Goal: Transaction & Acquisition: Purchase product/service

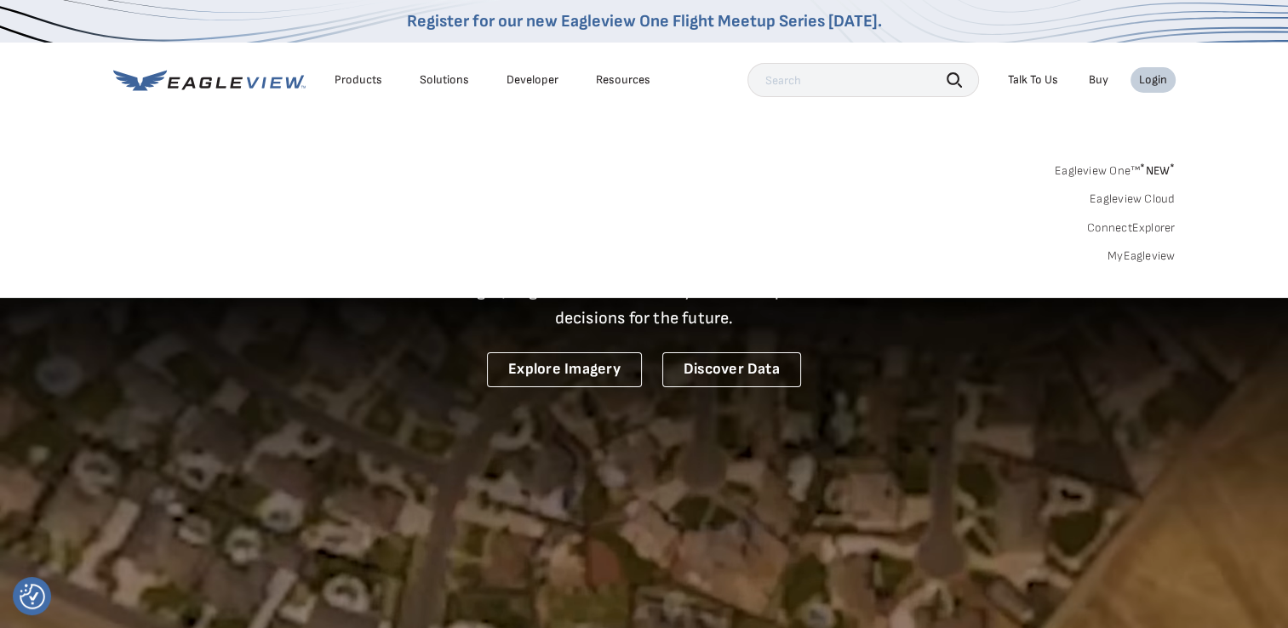
drag, startPoint x: 0, startPoint y: 0, endPoint x: 1149, endPoint y: 85, distance: 1152.0
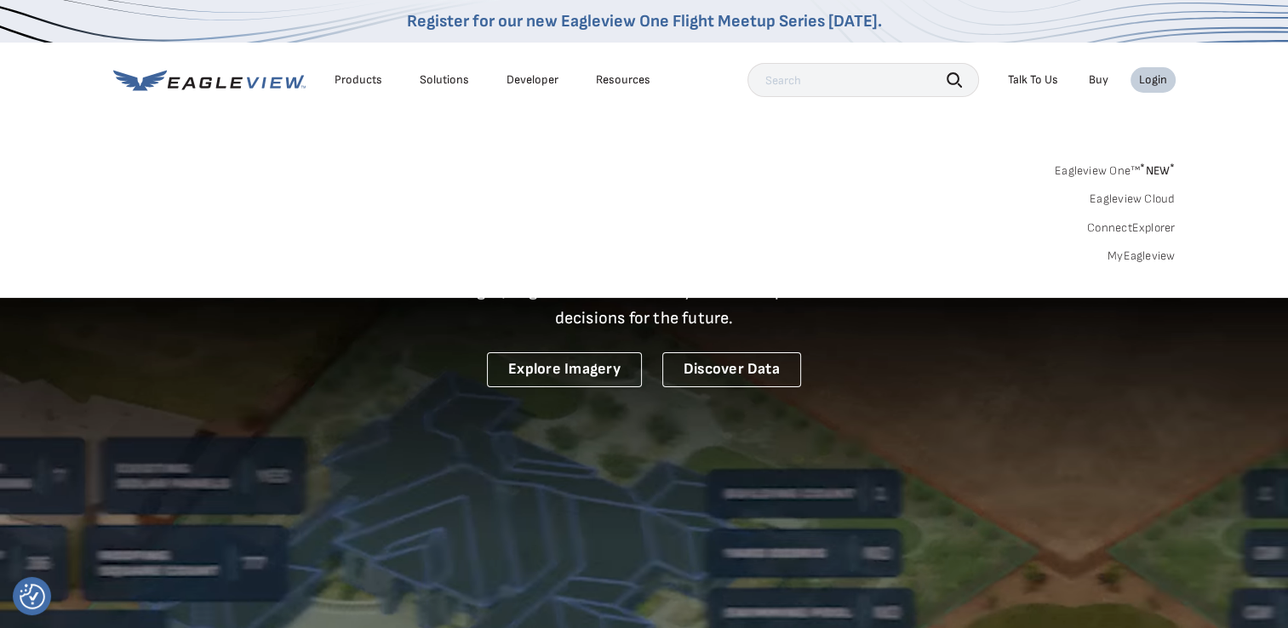
click at [1149, 85] on div "Login" at bounding box center [1153, 79] width 28 height 15
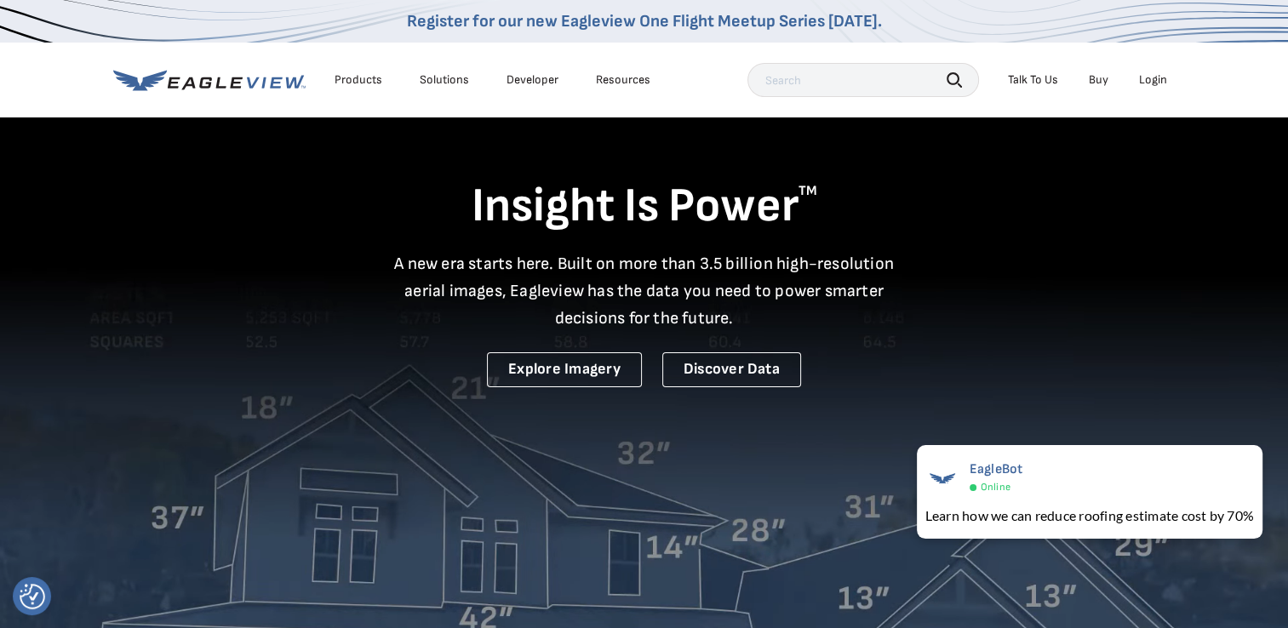
click at [1147, 78] on div "Login" at bounding box center [1153, 79] width 28 height 15
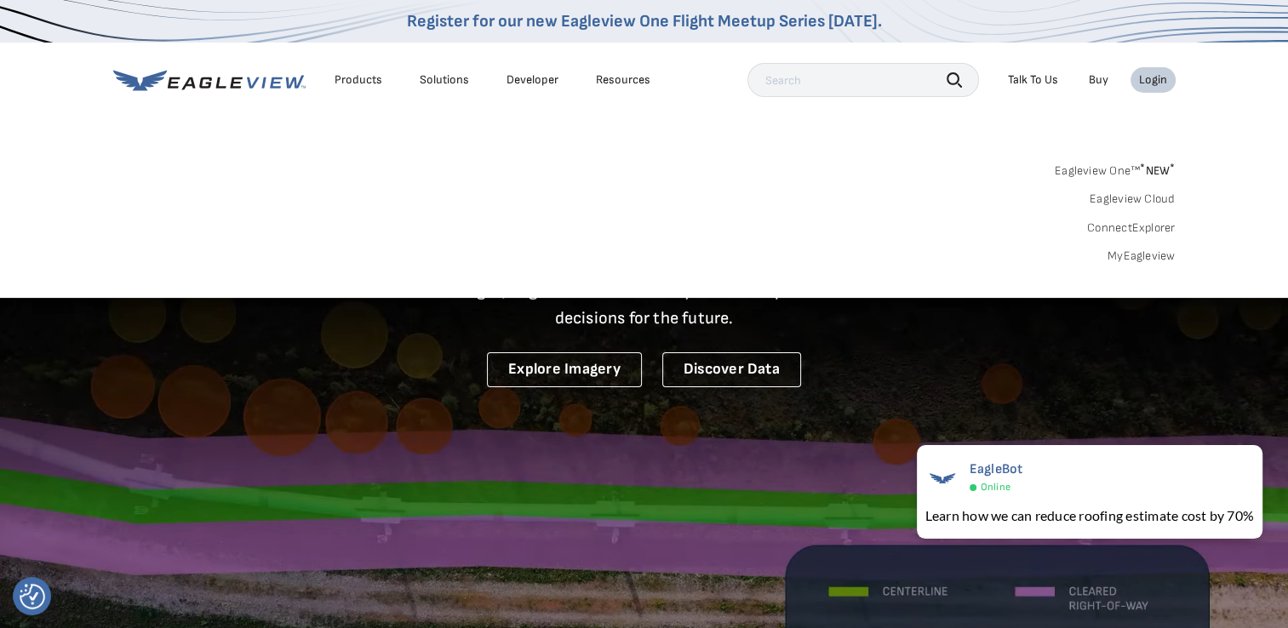
click at [784, 82] on input "text" at bounding box center [862, 80] width 231 height 34
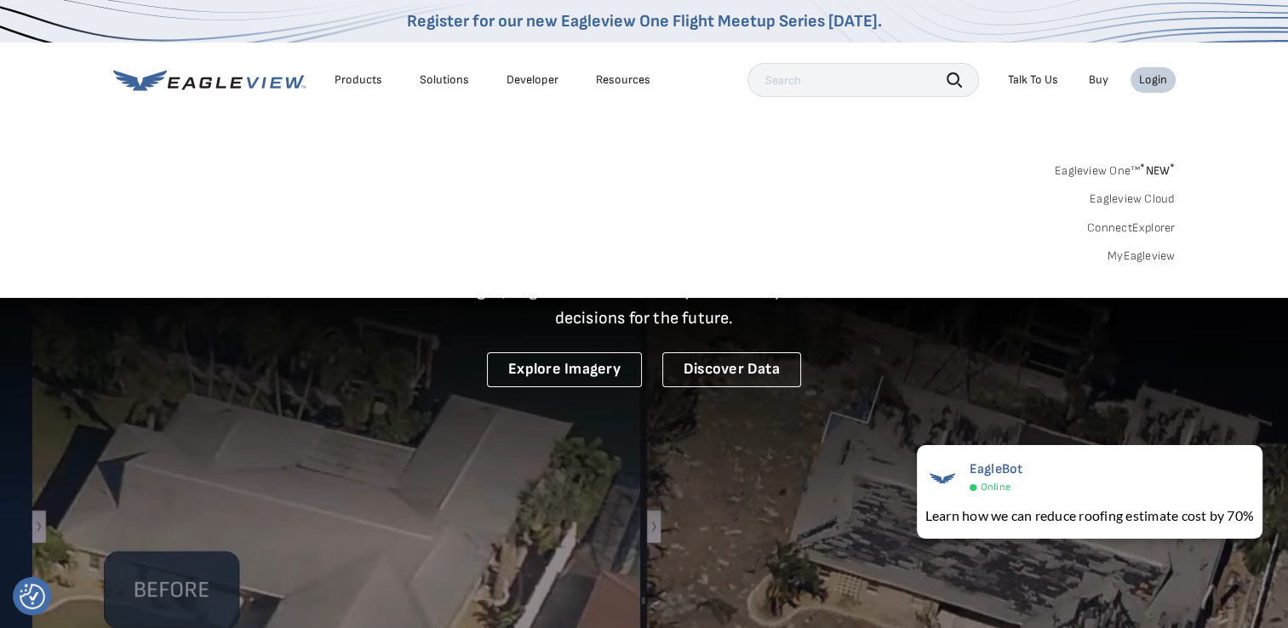
click at [784, 82] on input "text" at bounding box center [862, 80] width 231 height 34
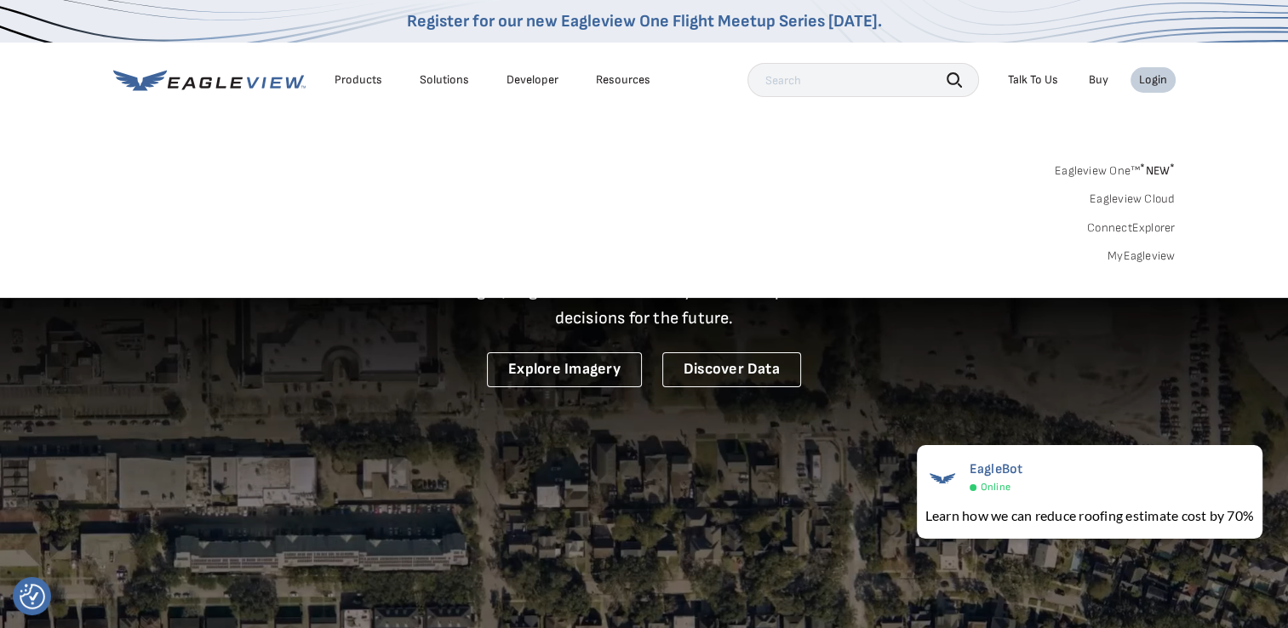
click at [784, 82] on input "text" at bounding box center [862, 80] width 231 height 34
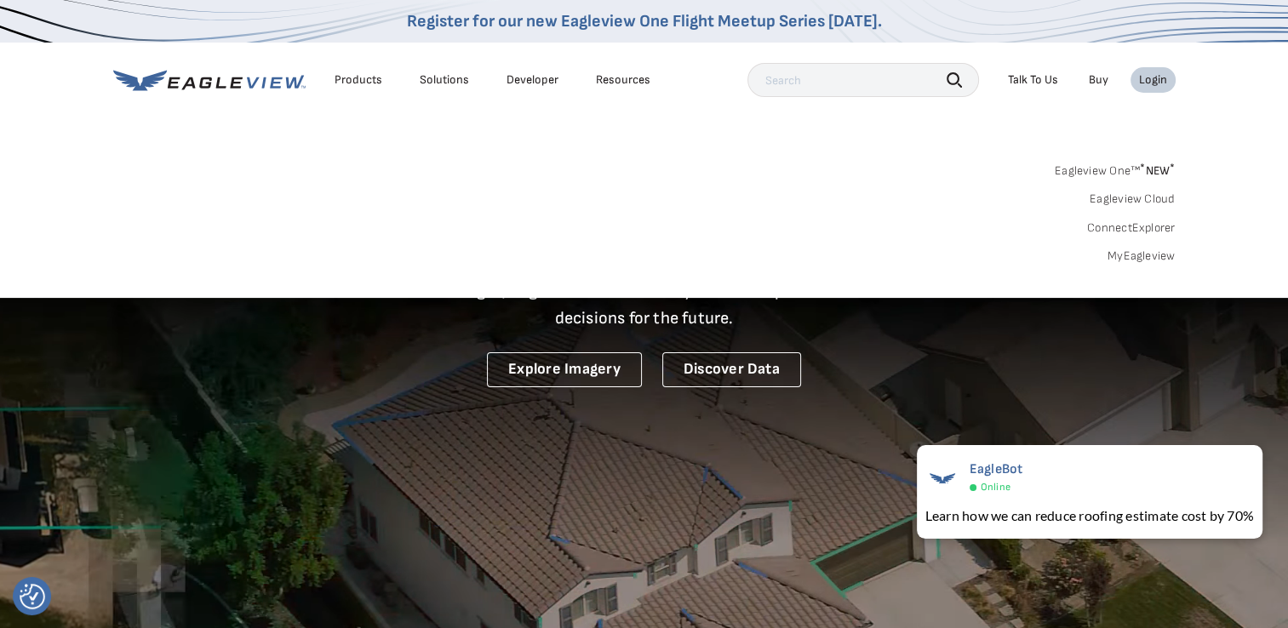
click at [1142, 77] on div "Login" at bounding box center [1153, 79] width 28 height 15
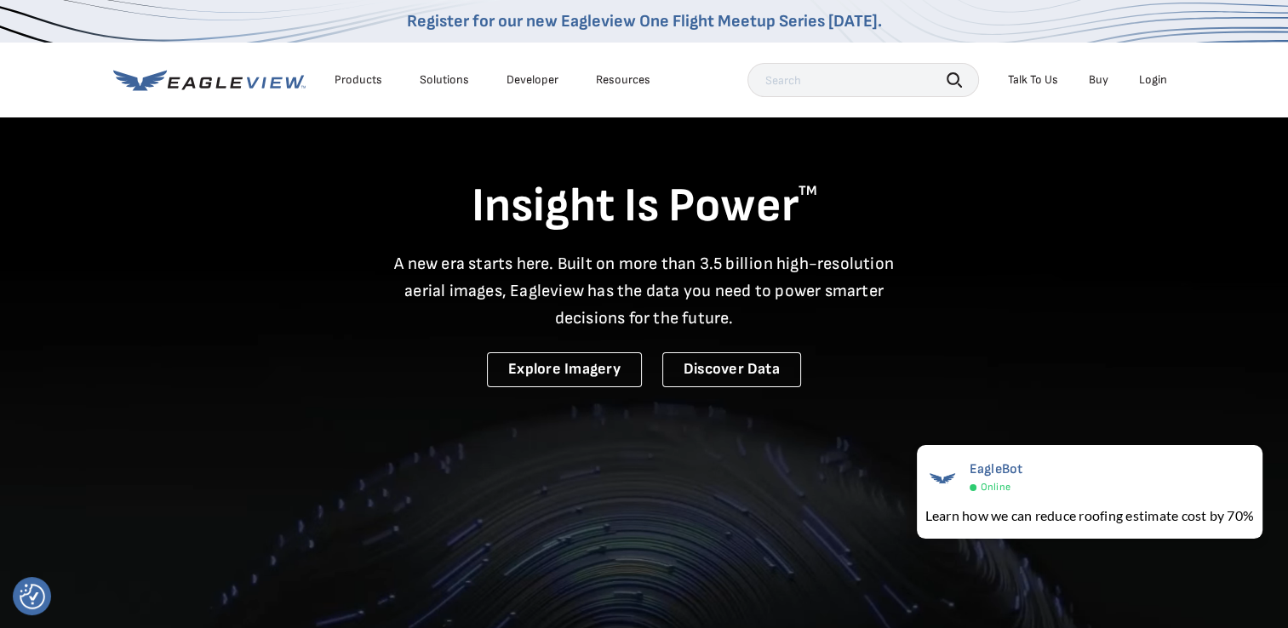
click at [1142, 77] on div "Login" at bounding box center [1153, 79] width 28 height 15
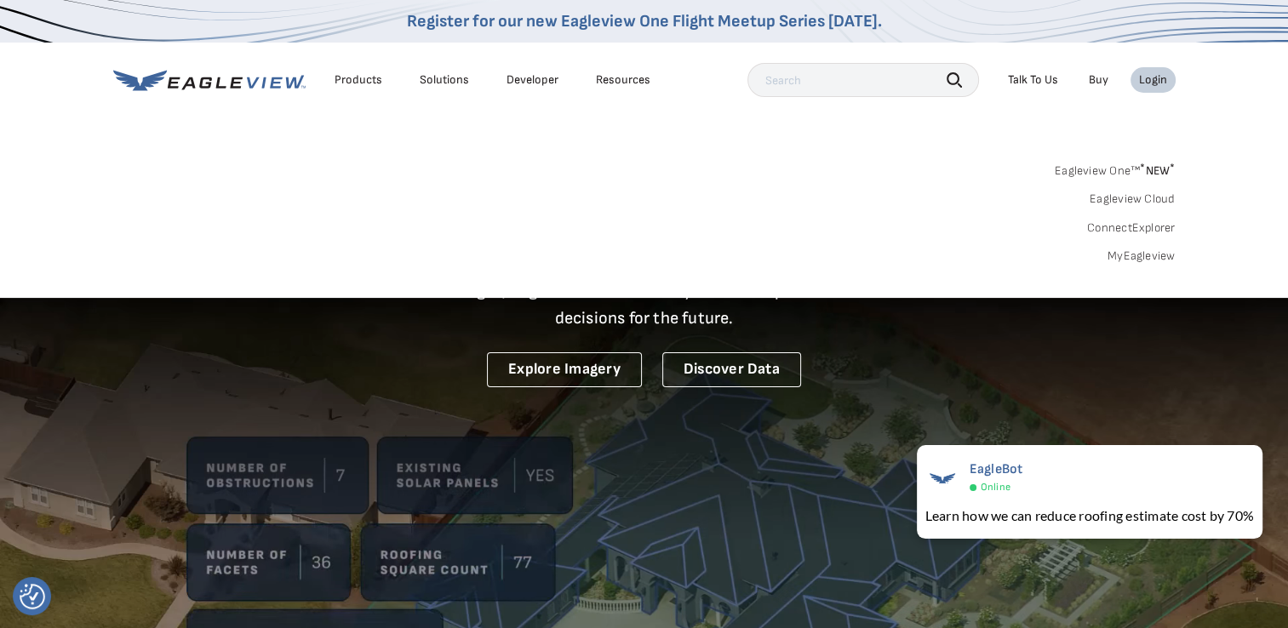
click at [1075, 171] on link "Eagleview One™ * NEW *" at bounding box center [1114, 168] width 121 height 20
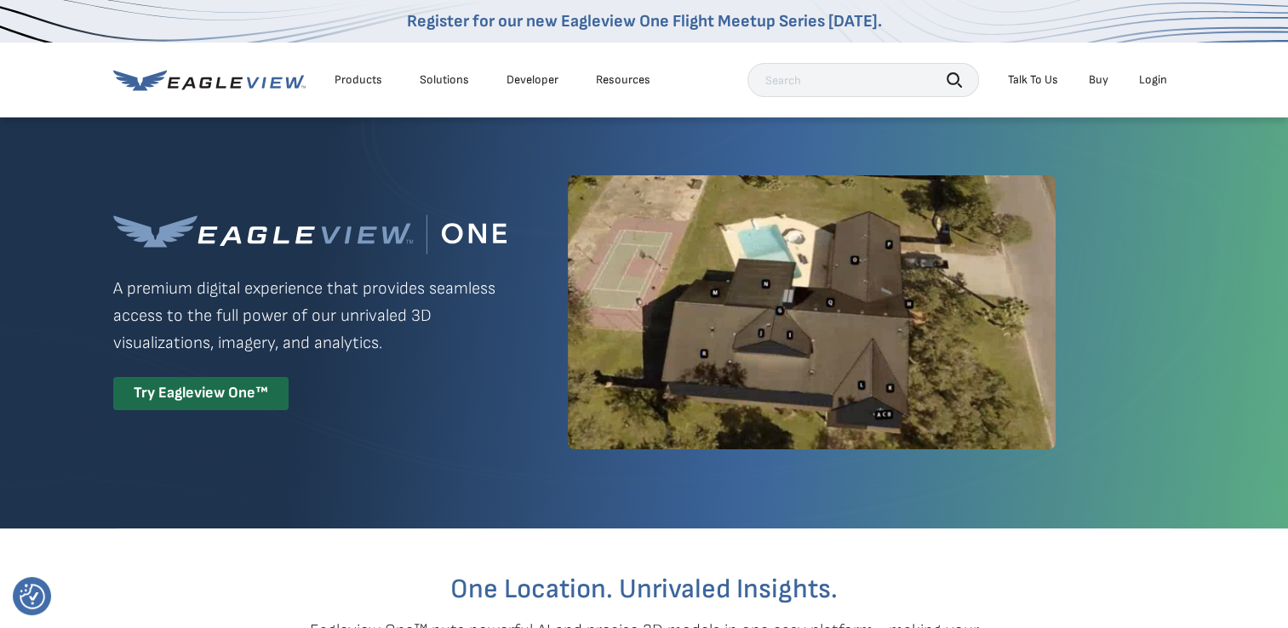
click at [798, 77] on input "text" at bounding box center [862, 80] width 231 height 34
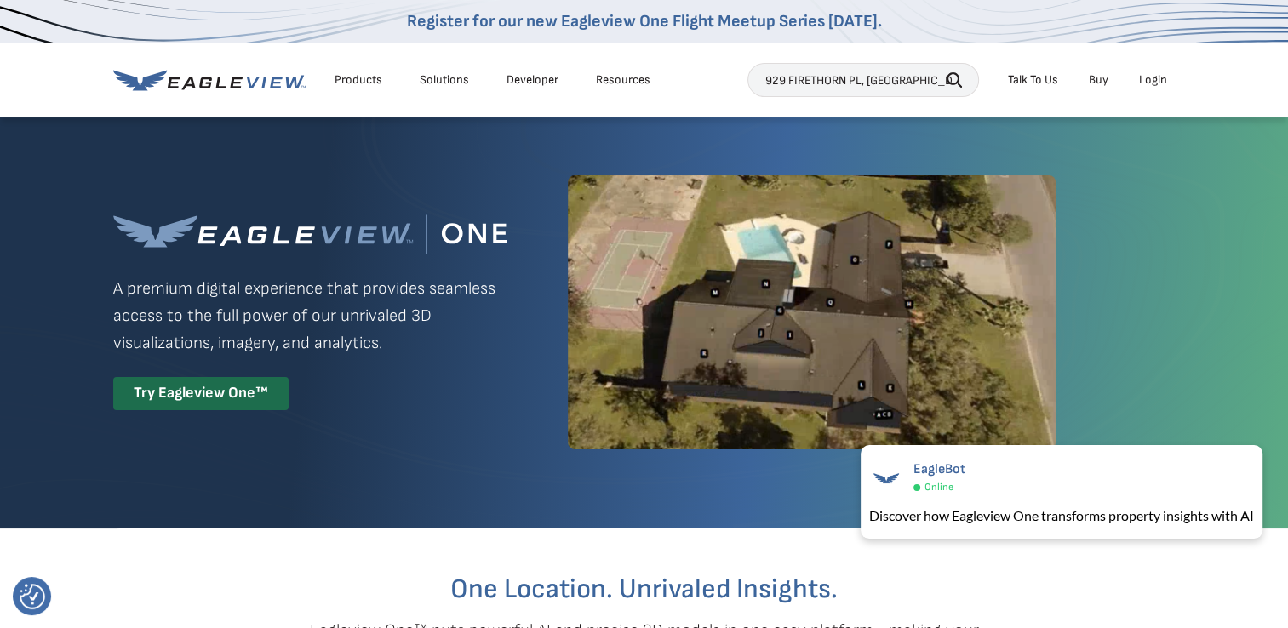
type input "929 FIRETHORN PL, LEXINGTON, KY"
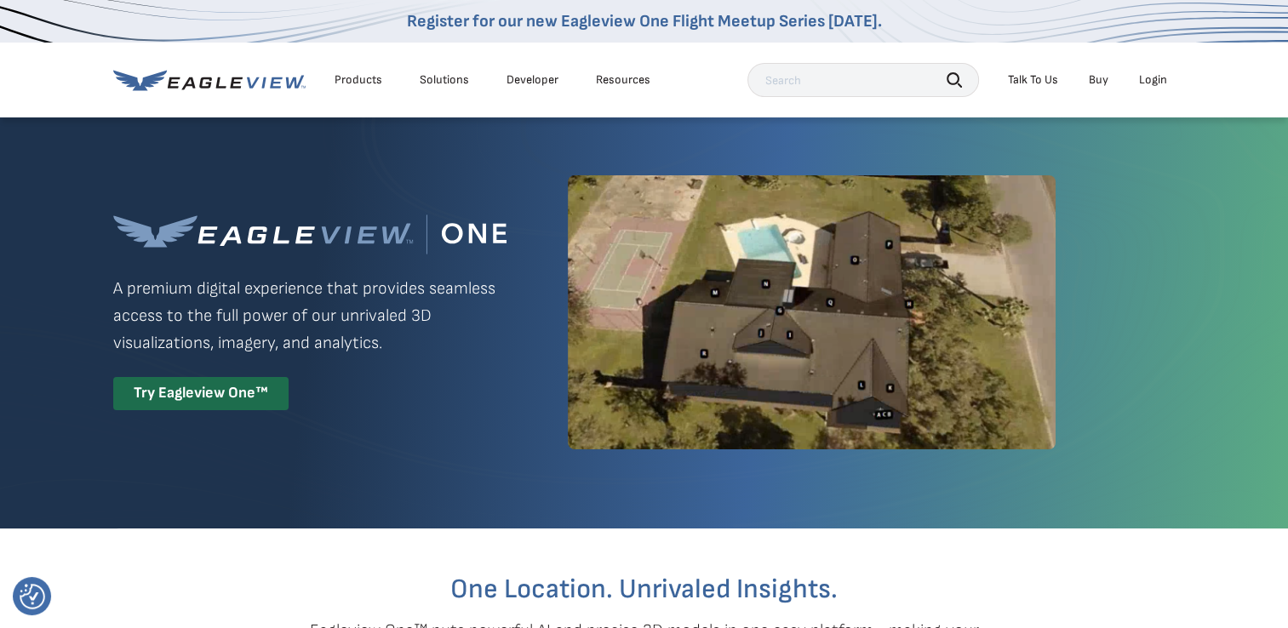
click at [1151, 78] on div "Login" at bounding box center [1153, 79] width 28 height 15
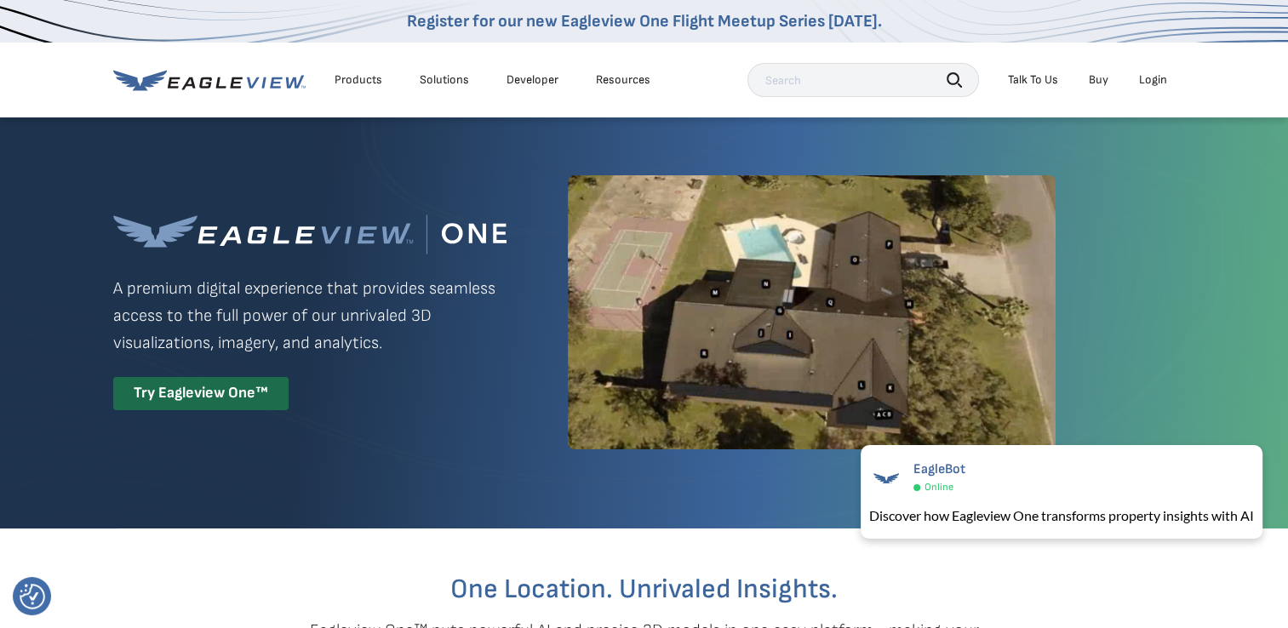
click at [1216, 76] on nav "Register for our new Eagleview One Flight Meetup Series today. Products Solutio…" at bounding box center [644, 58] width 1288 height 117
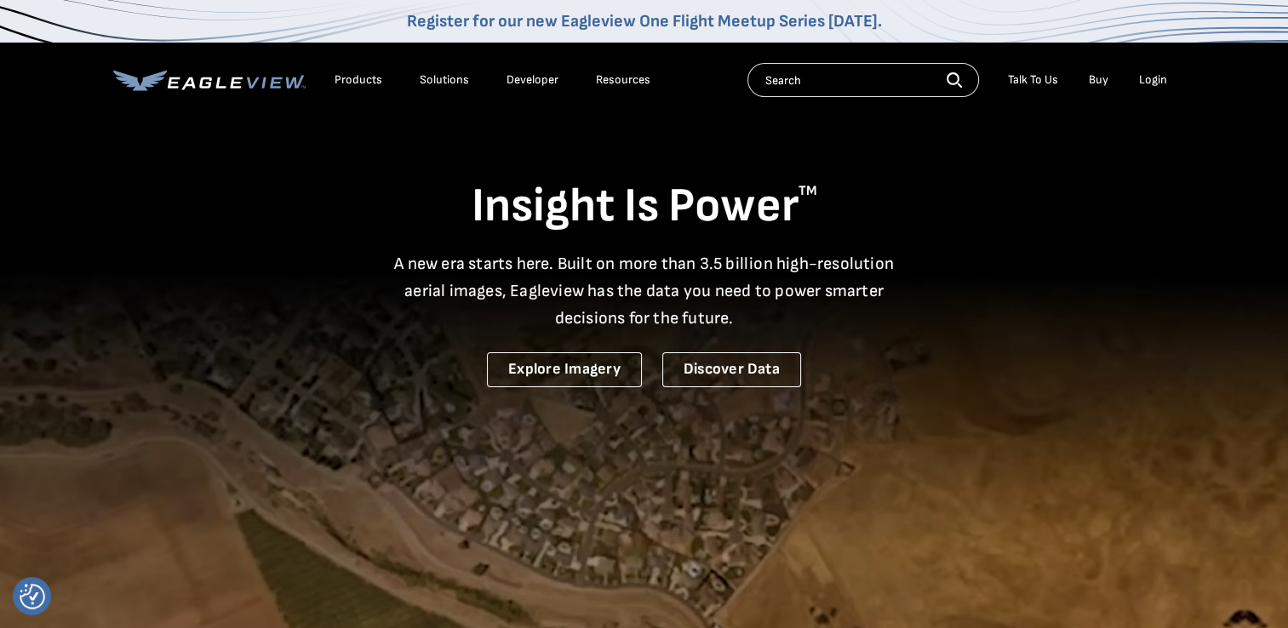
click at [1162, 73] on div "Login" at bounding box center [1153, 79] width 28 height 15
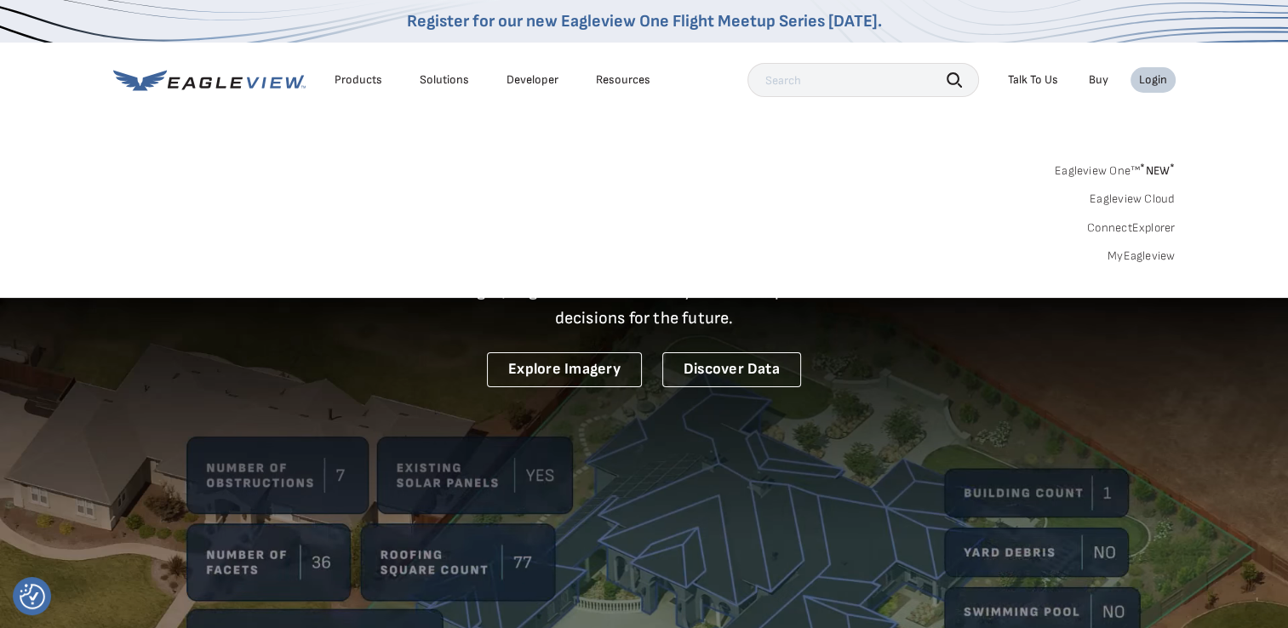
click at [1148, 80] on div "Login" at bounding box center [1153, 79] width 28 height 15
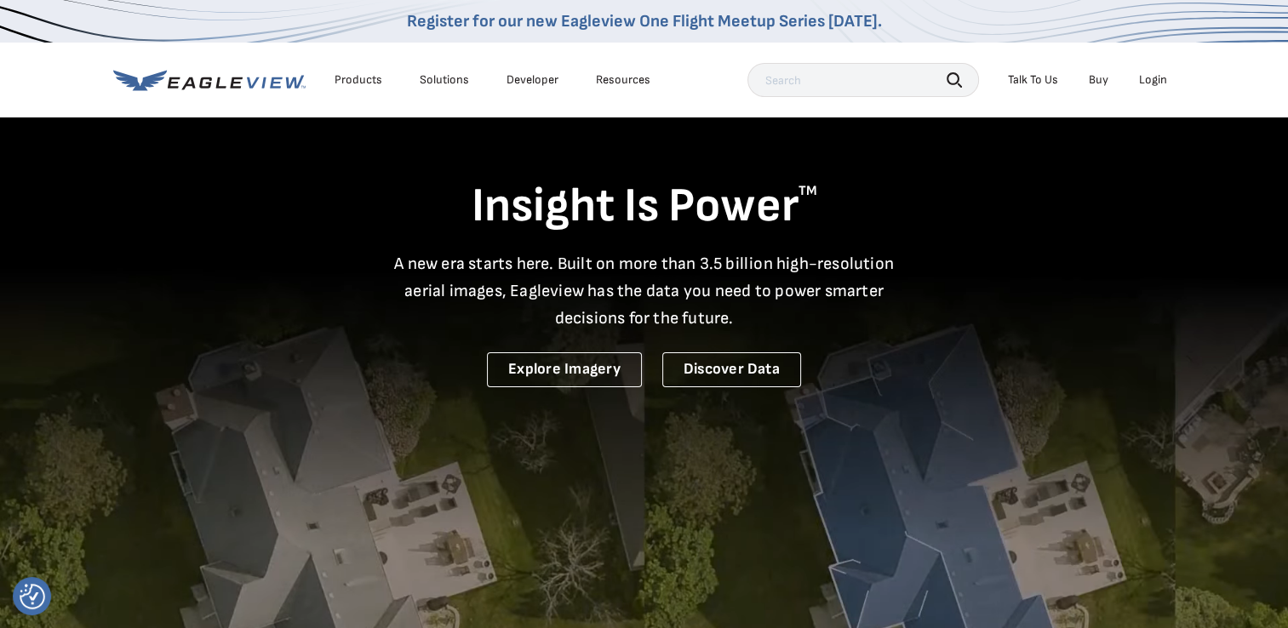
click at [1148, 80] on div "Login" at bounding box center [1153, 79] width 28 height 15
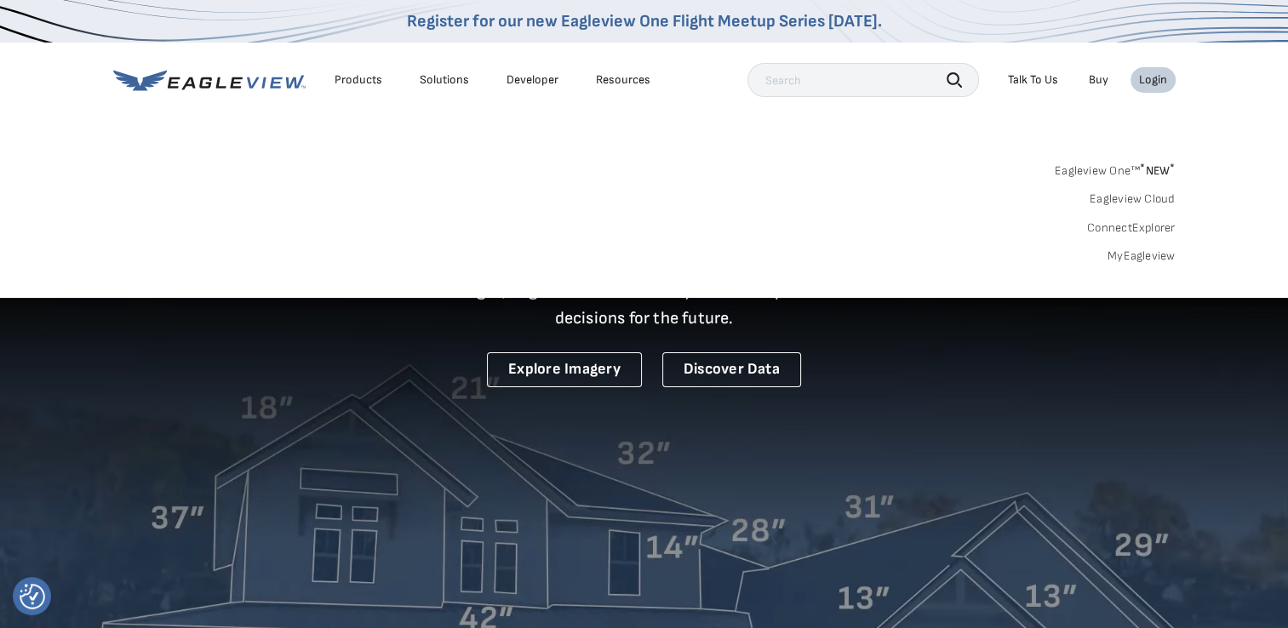
click at [1148, 80] on div "Login" at bounding box center [1153, 79] width 28 height 15
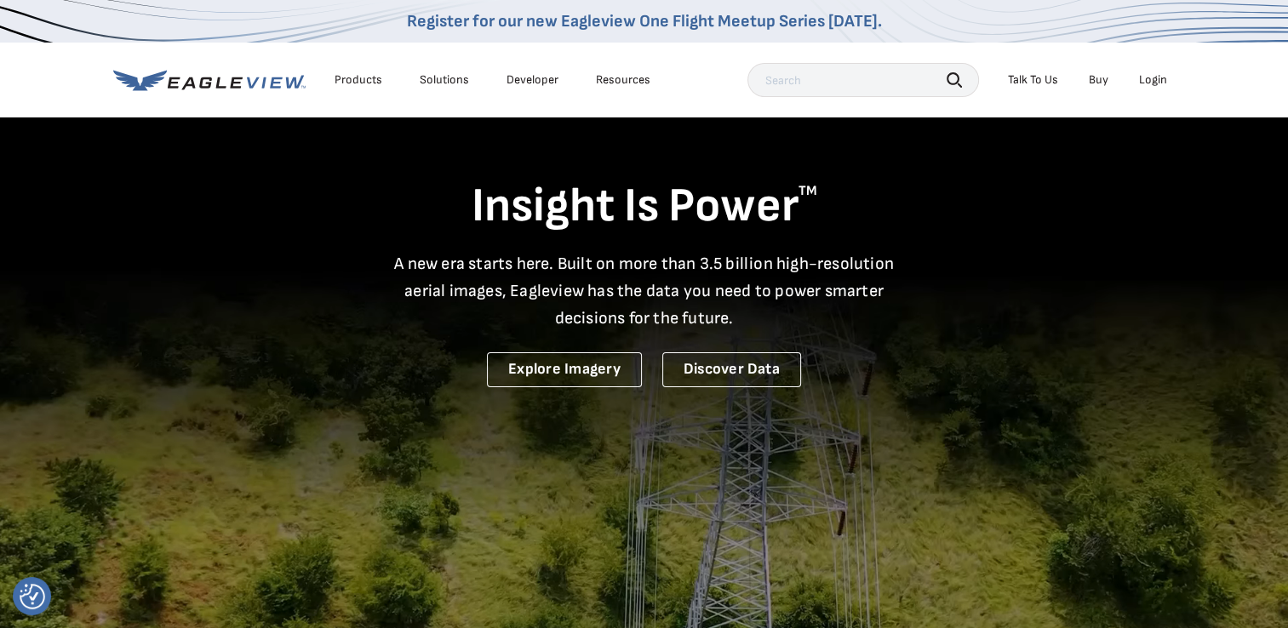
click at [1148, 80] on div "Login" at bounding box center [1153, 79] width 28 height 15
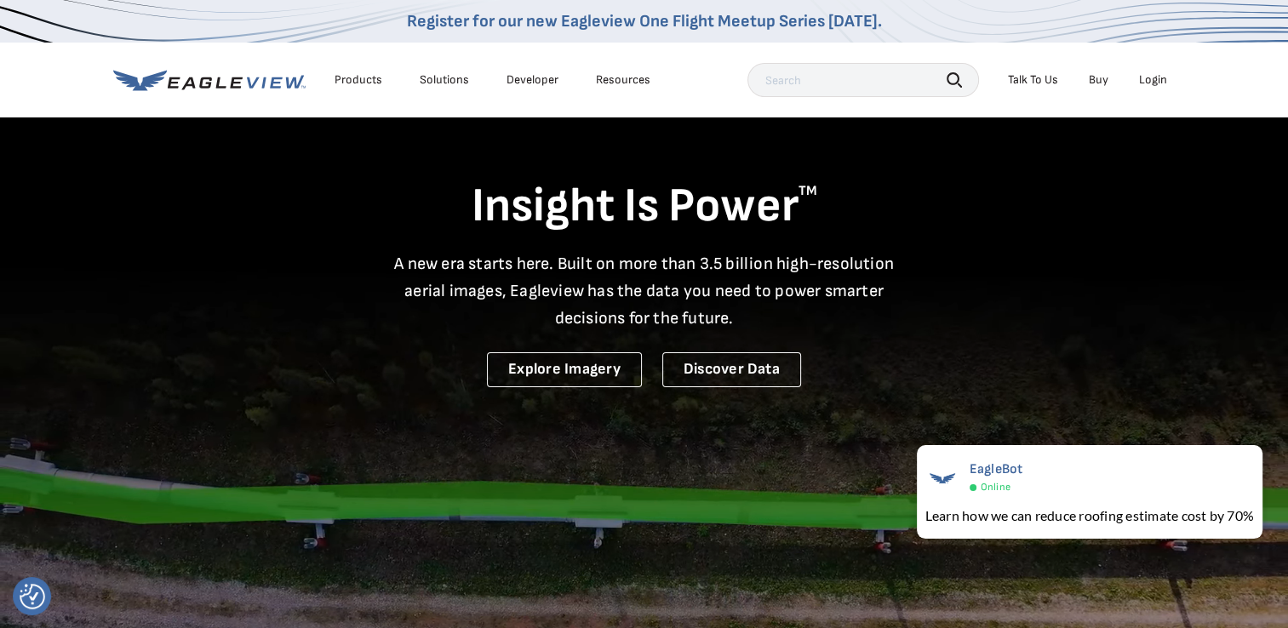
click at [236, 71] on icon at bounding box center [209, 80] width 192 height 21
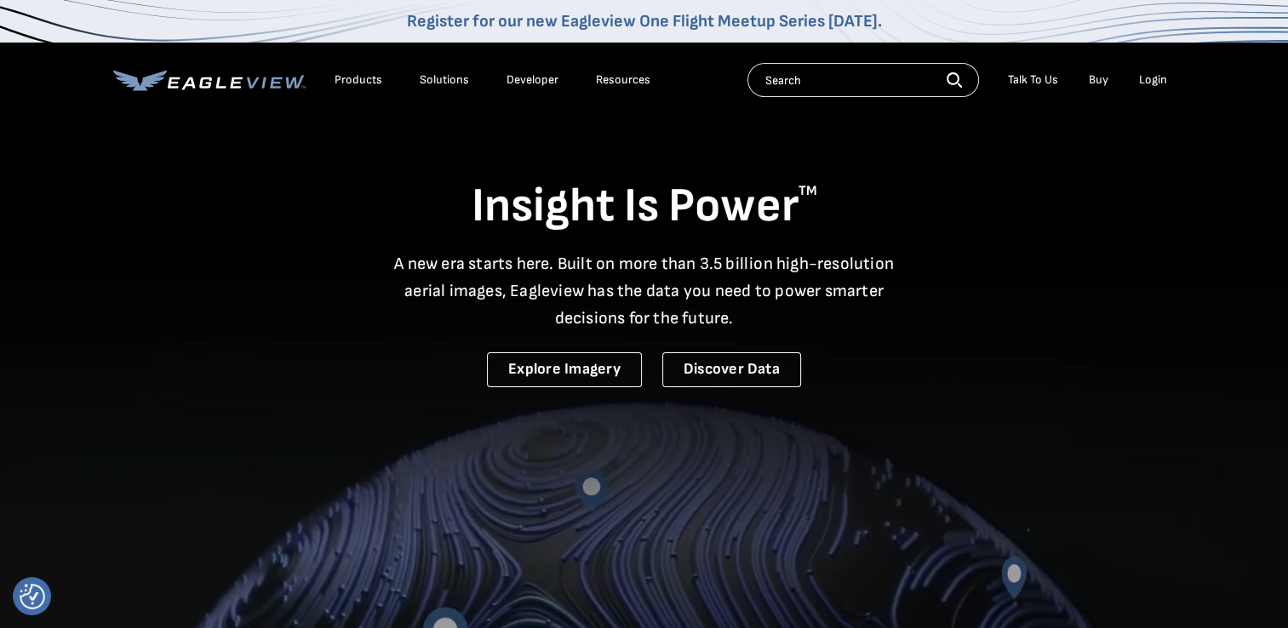
click at [810, 77] on input "text" at bounding box center [862, 80] width 231 height 34
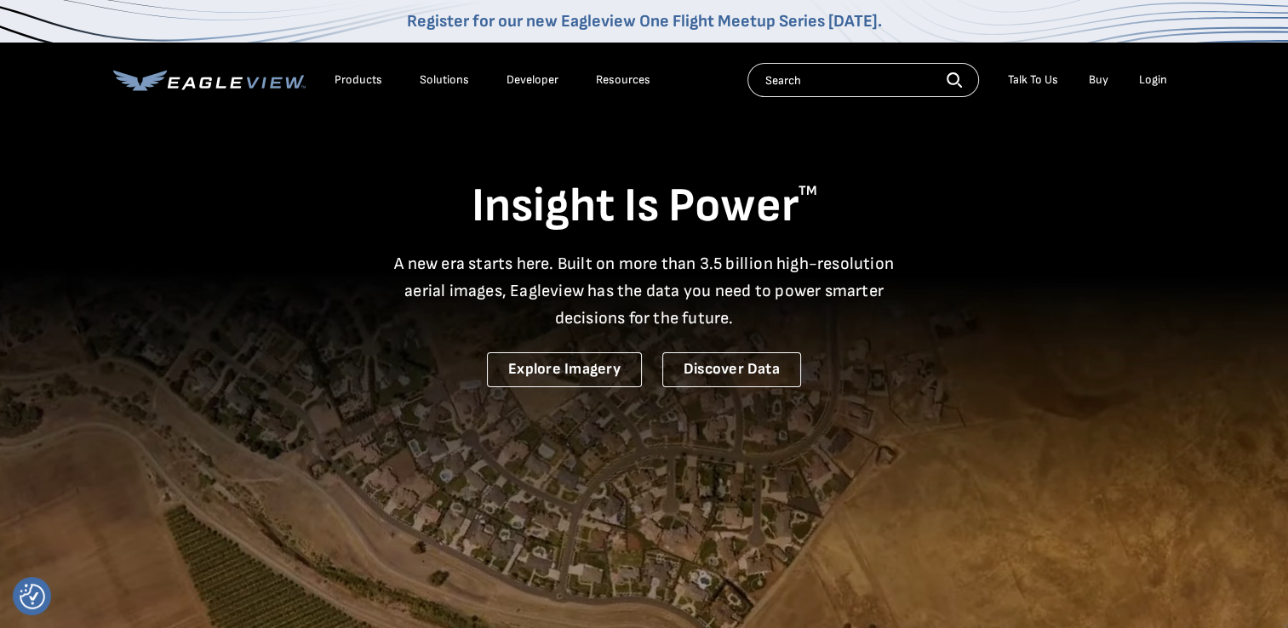
click at [1160, 78] on div "Login" at bounding box center [1153, 79] width 28 height 15
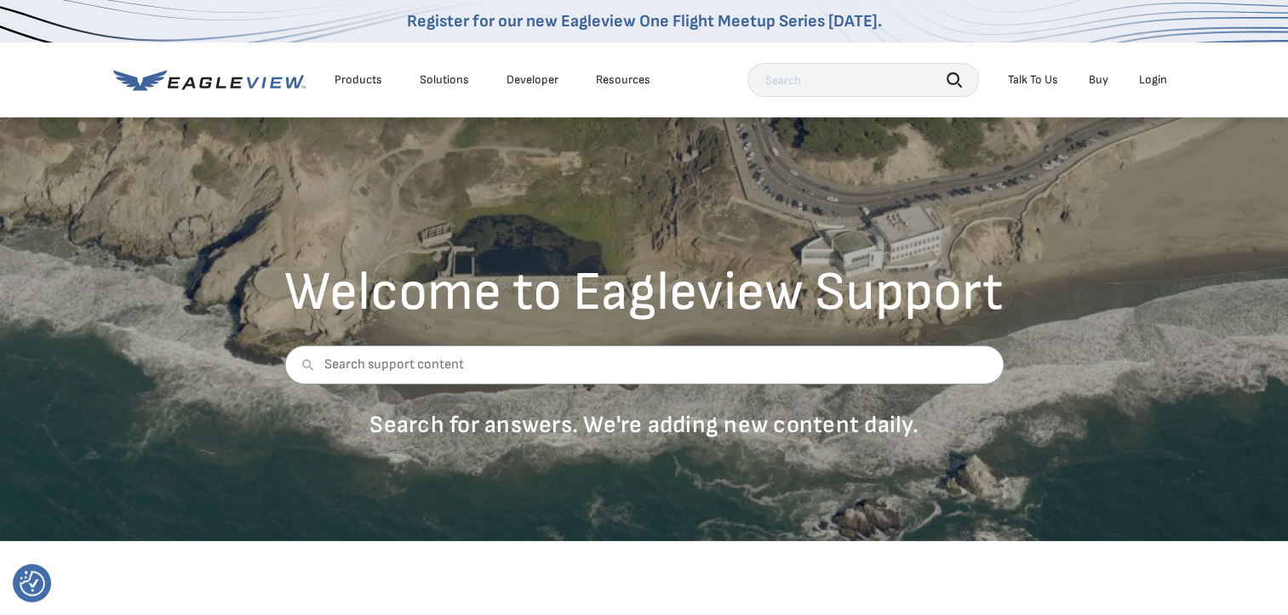
click at [1151, 86] on div "Login" at bounding box center [1153, 79] width 28 height 15
click at [466, 367] on input "text" at bounding box center [643, 365] width 719 height 39
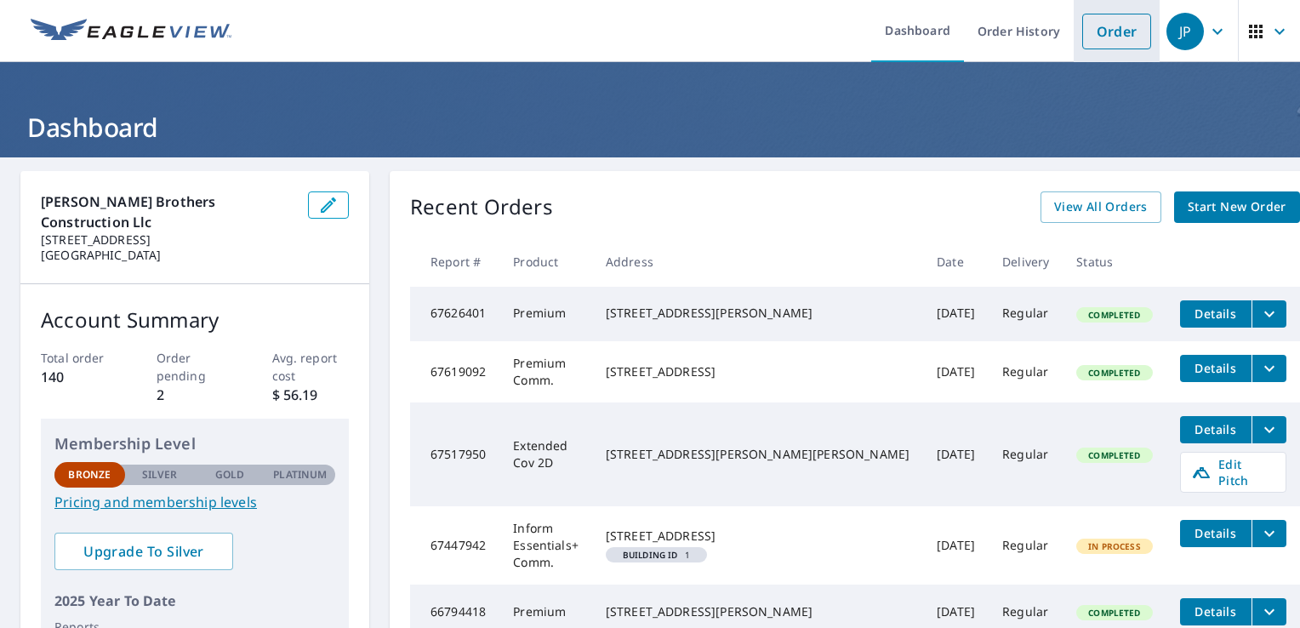
click at [1123, 38] on link "Order" at bounding box center [1117, 32] width 69 height 36
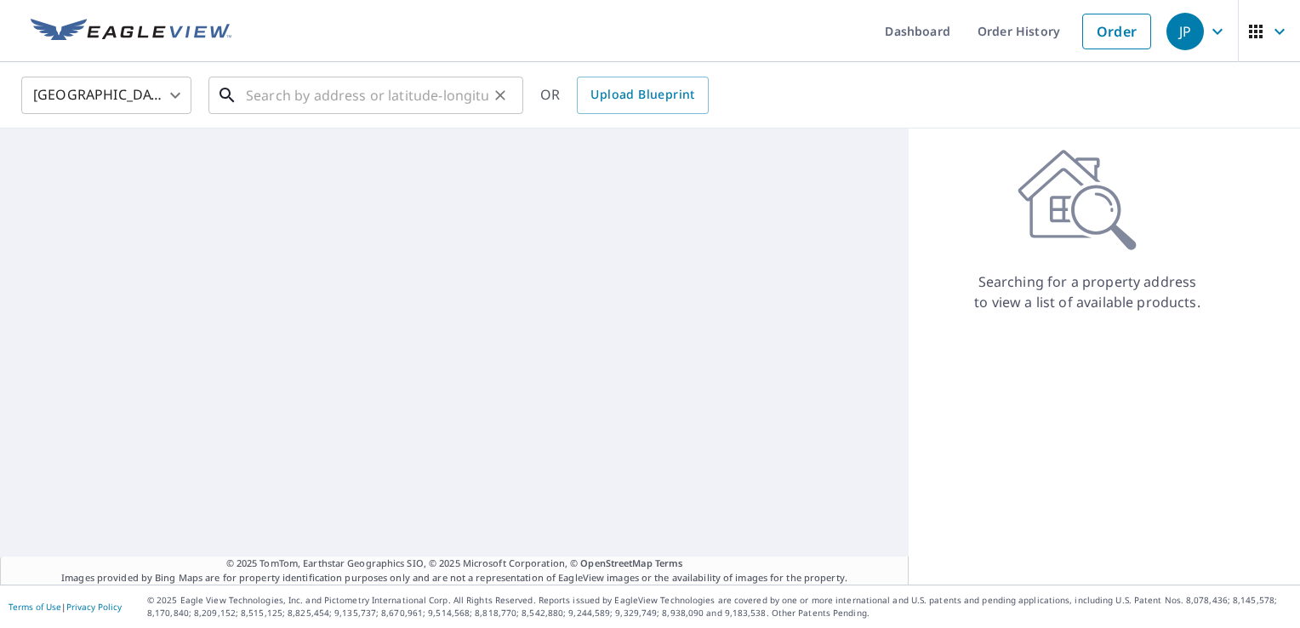
click at [257, 108] on input "text" at bounding box center [367, 95] width 243 height 48
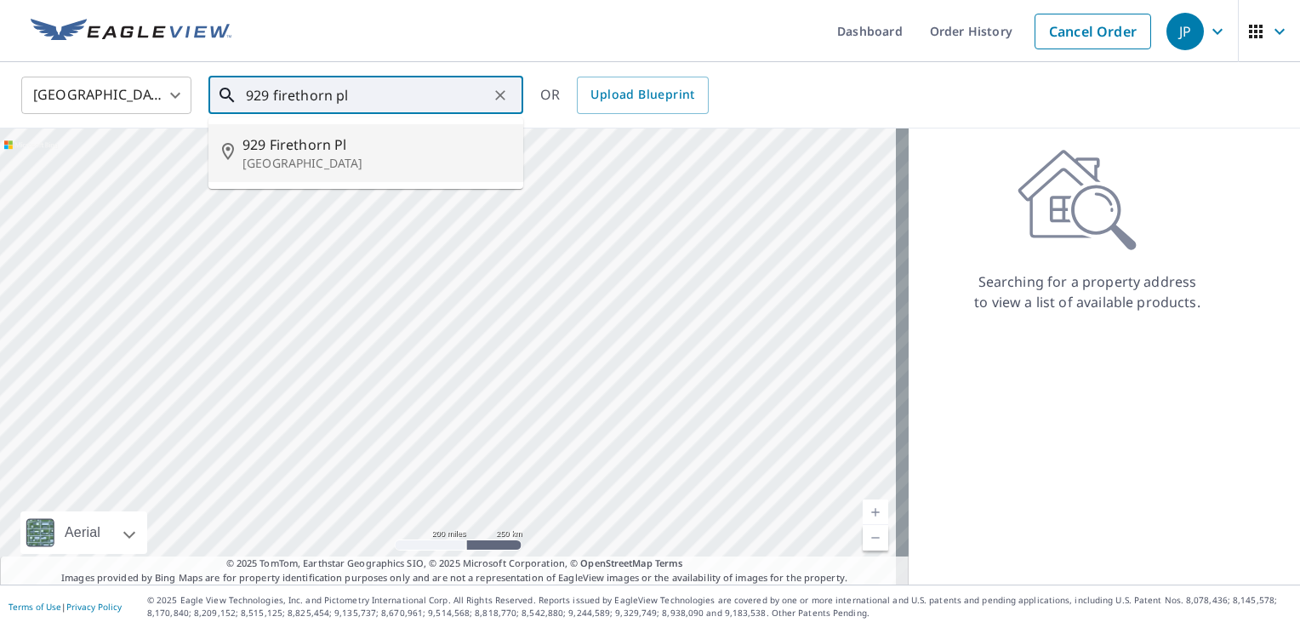
click at [277, 145] on span "929 Firethorn Pl" at bounding box center [376, 144] width 267 height 20
type input "[STREET_ADDRESS]"
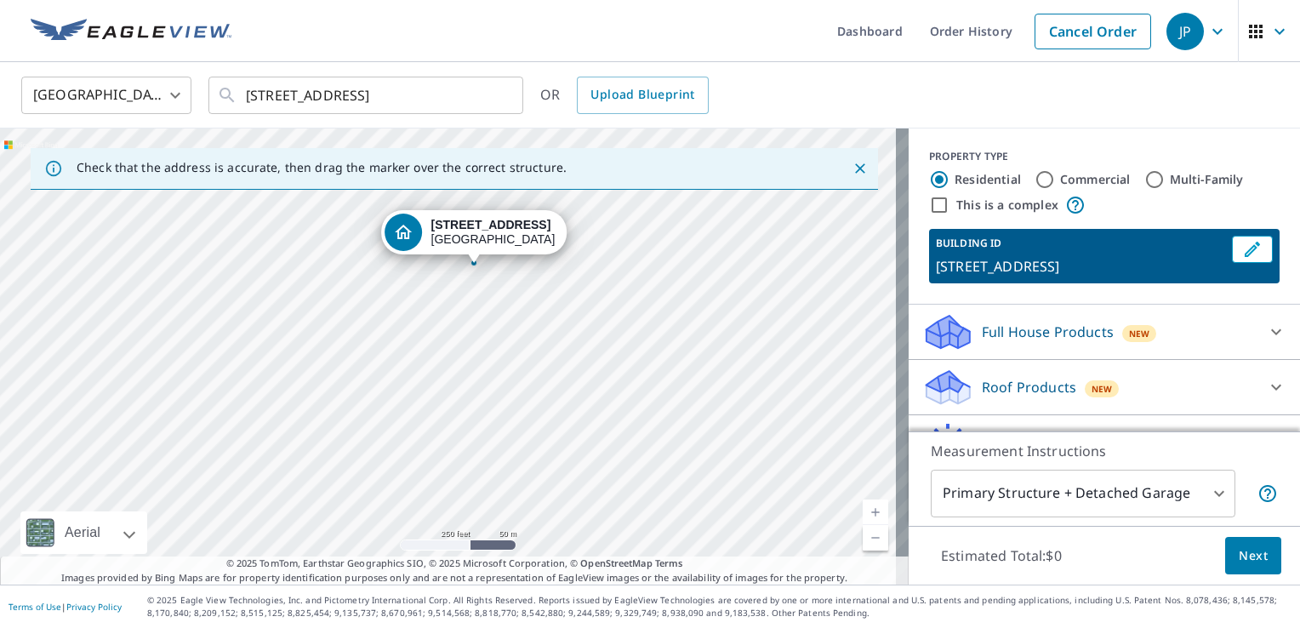
click at [982, 379] on p "Roof Products" at bounding box center [1029, 387] width 94 height 20
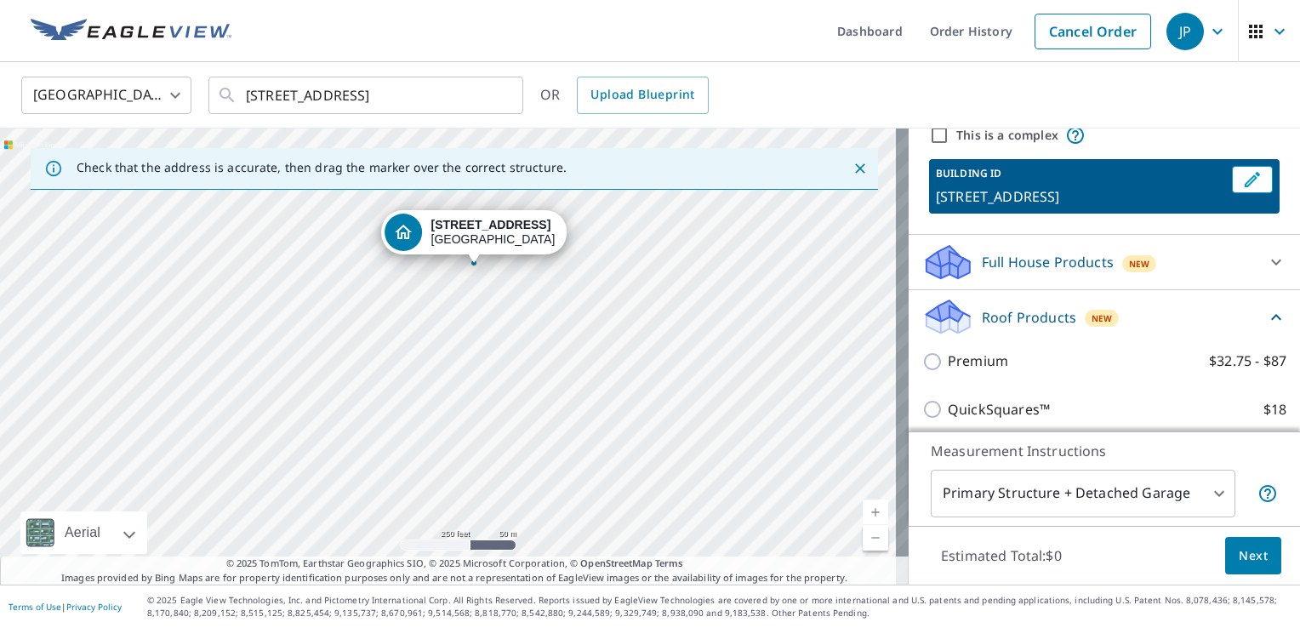
scroll to position [71, 0]
click at [996, 308] on p "Roof Products" at bounding box center [1029, 316] width 94 height 20
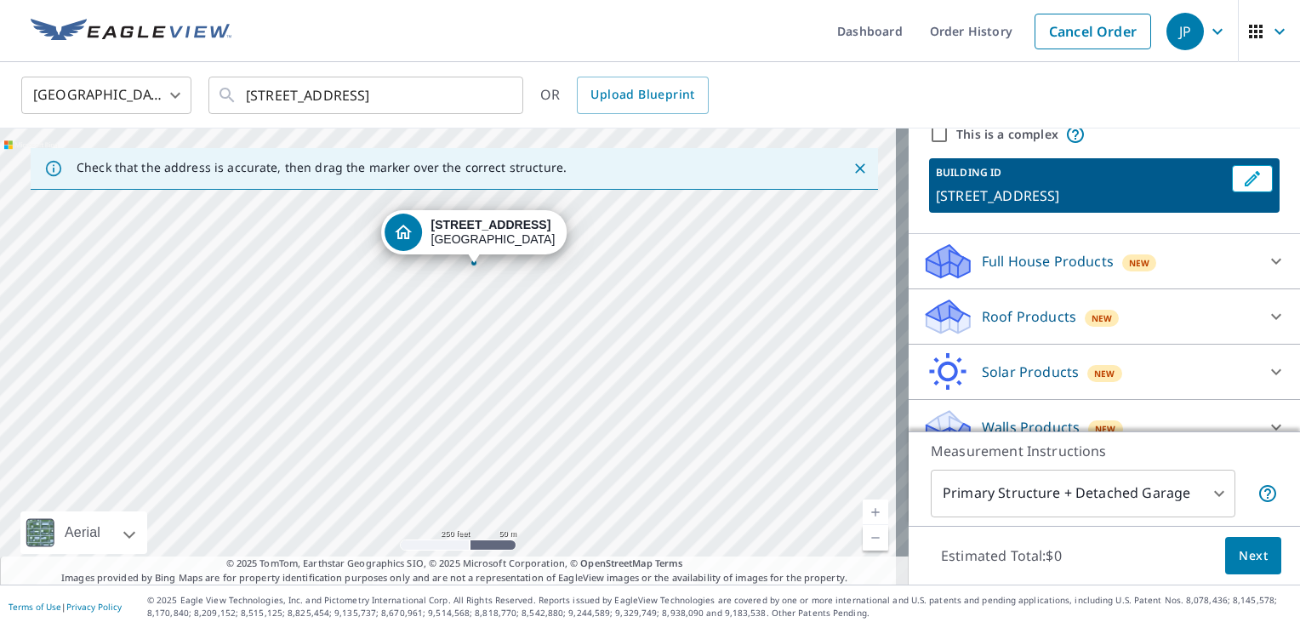
click at [996, 308] on p "Roof Products" at bounding box center [1029, 316] width 94 height 20
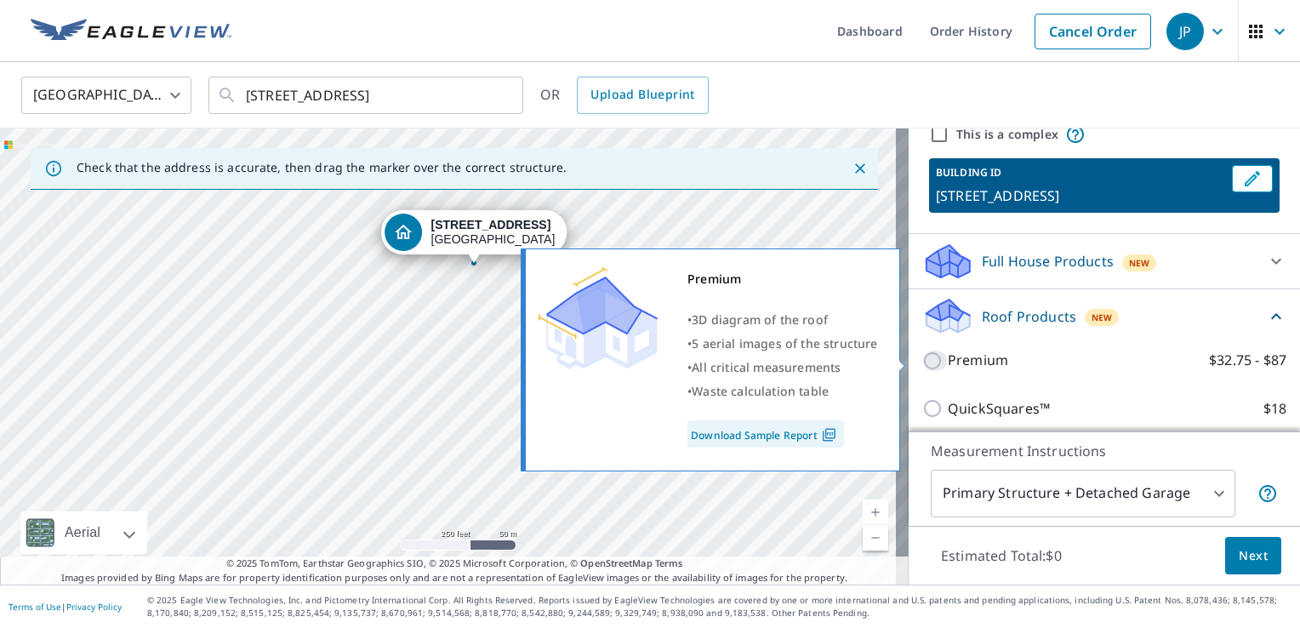
click at [923, 359] on input "Premium $32.75 - $87" at bounding box center [936, 361] width 26 height 20
checkbox input "true"
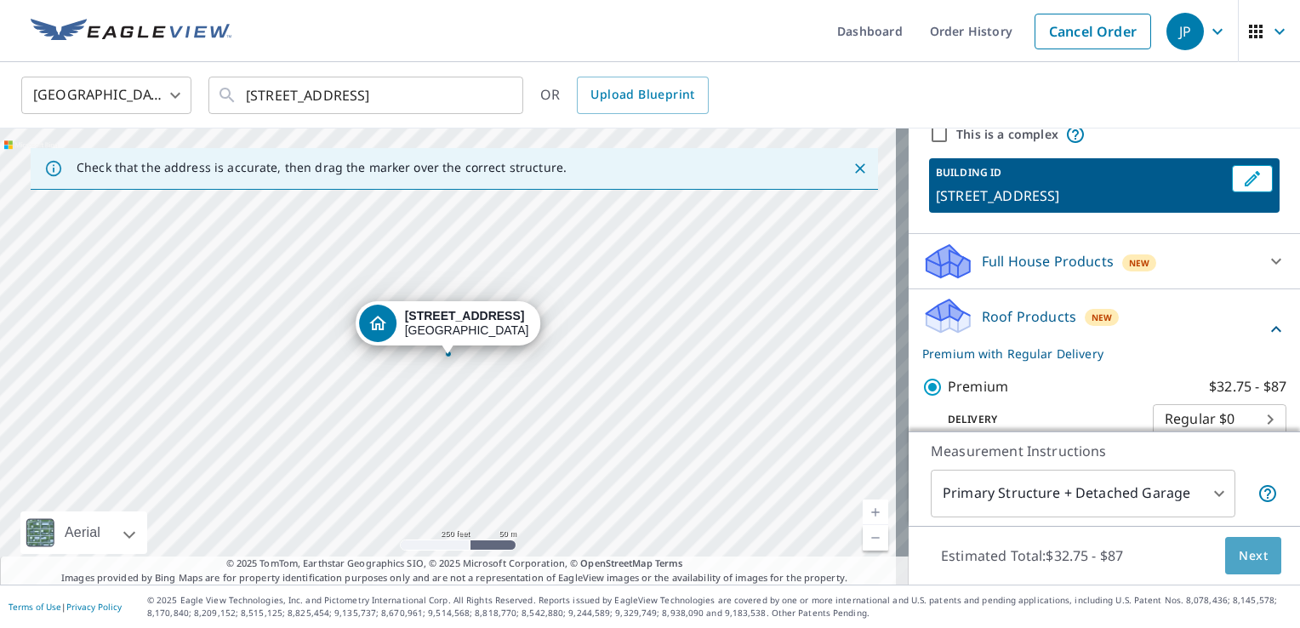
click at [1239, 556] on span "Next" at bounding box center [1253, 556] width 29 height 21
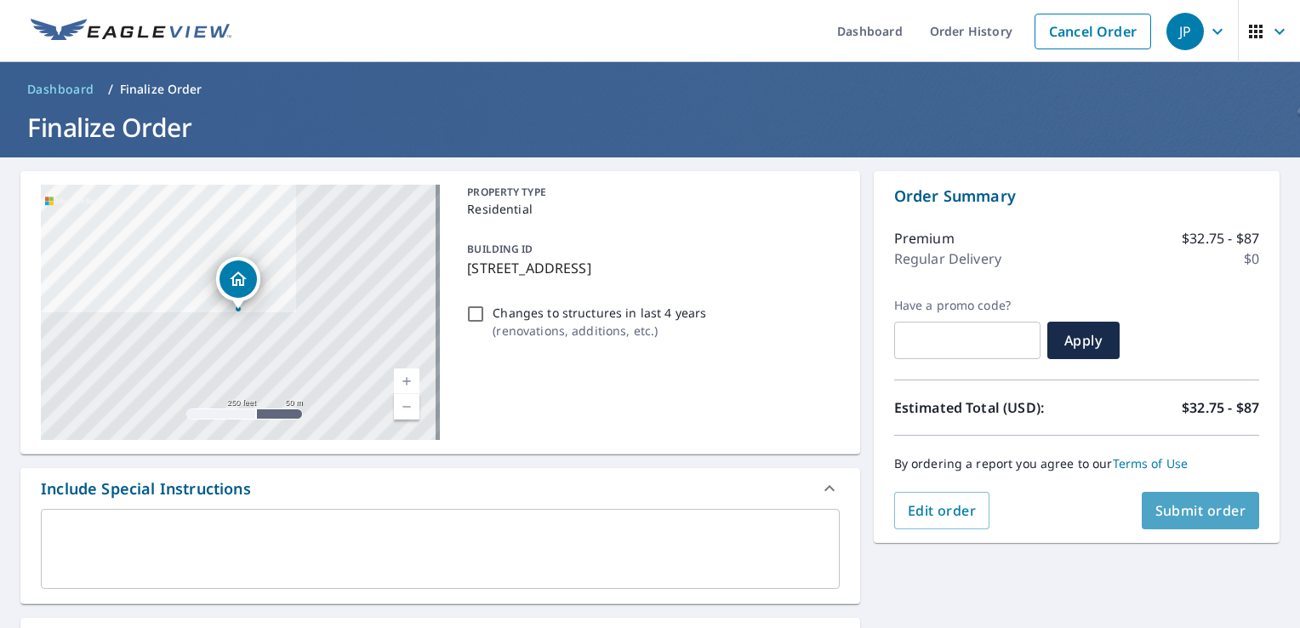
click at [1177, 508] on span "Submit order" at bounding box center [1201, 510] width 91 height 19
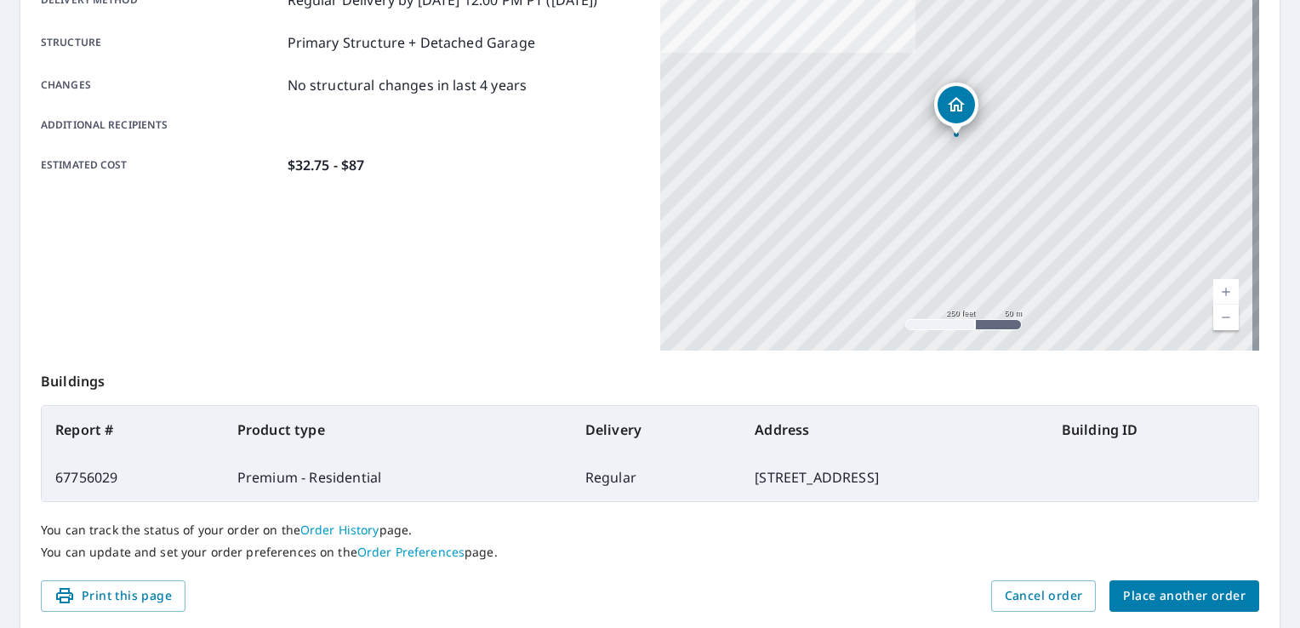
scroll to position [313, 0]
